Goal: Navigation & Orientation: Find specific page/section

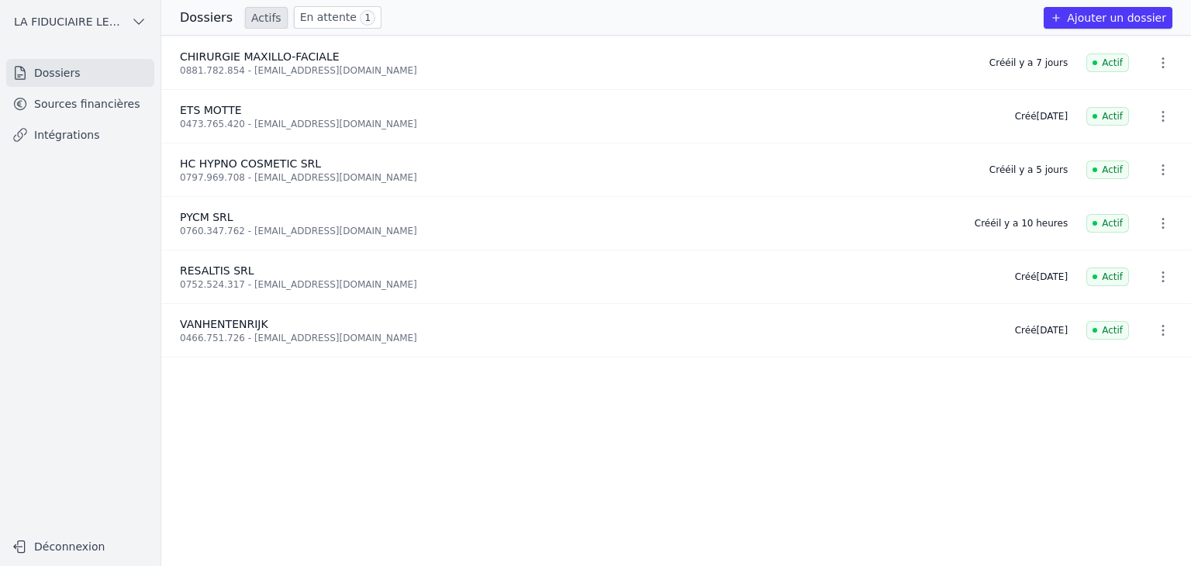
click at [86, 102] on link "Sources financières" at bounding box center [80, 104] width 148 height 28
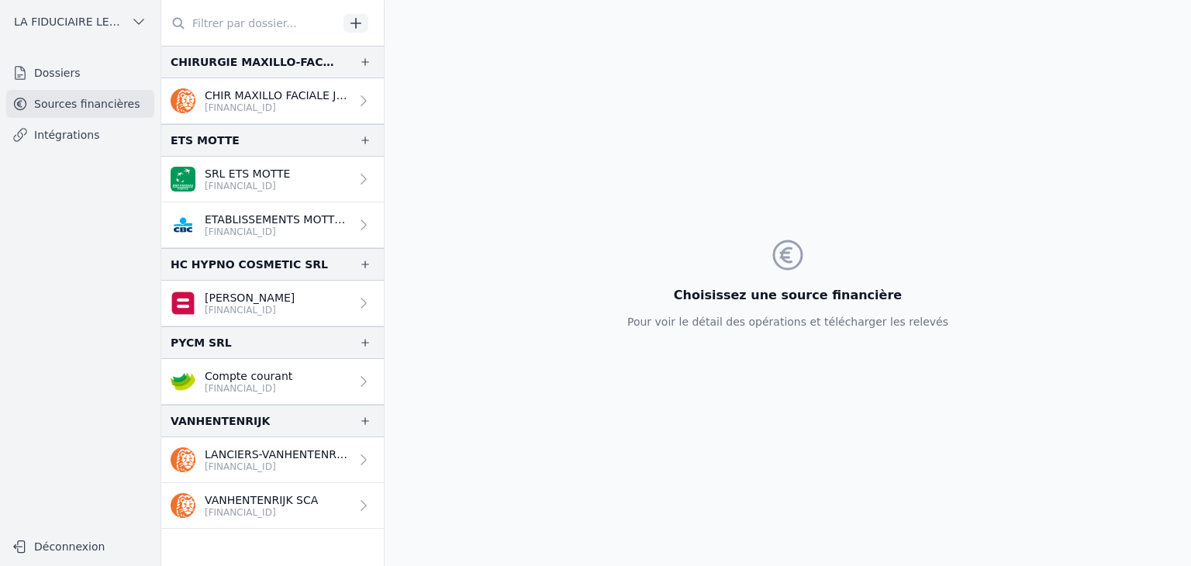
click at [278, 457] on p "LANCIERS-VANHENTENRIJK SRL" at bounding box center [277, 455] width 145 height 16
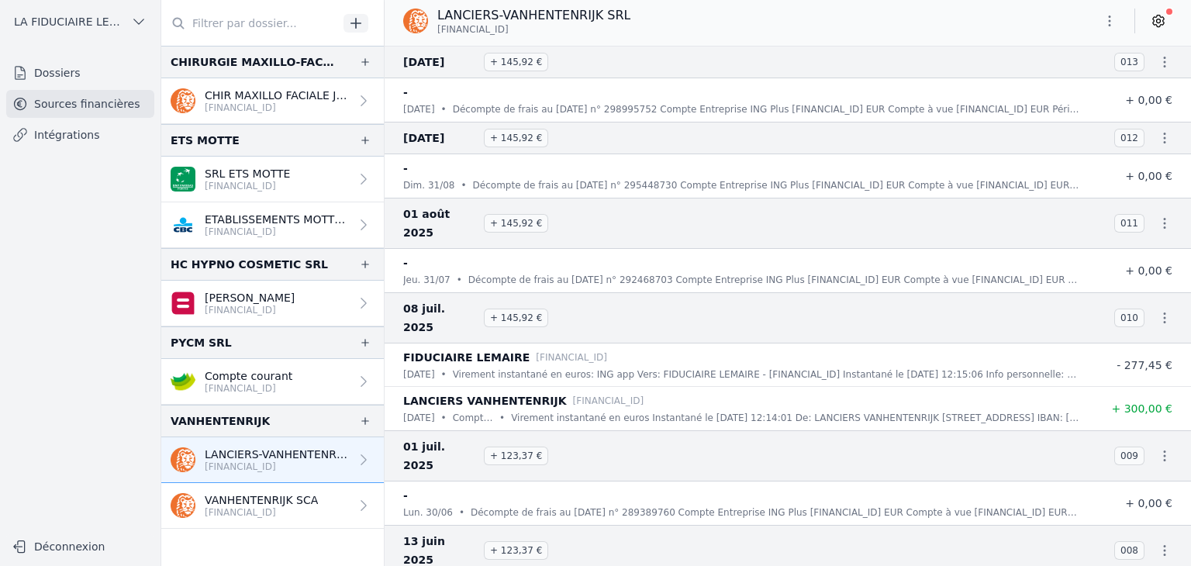
click at [282, 497] on p "VANHENTENRIJK SCA" at bounding box center [261, 501] width 113 height 16
